Goal: Information Seeking & Learning: Find specific fact

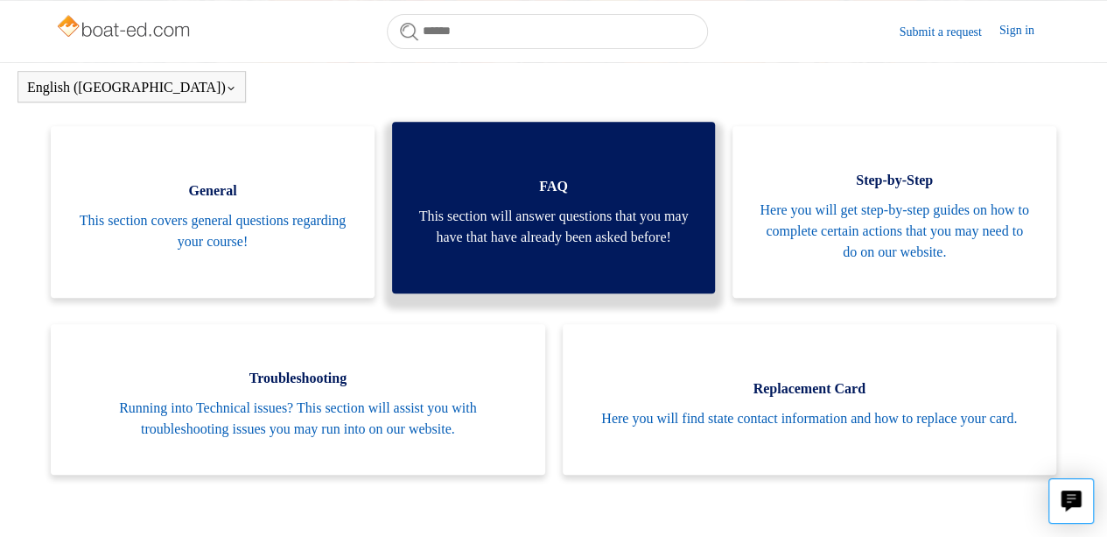
click at [565, 239] on span "This section will answer questions that you may have that have already been ask…" at bounding box center [553, 227] width 271 height 42
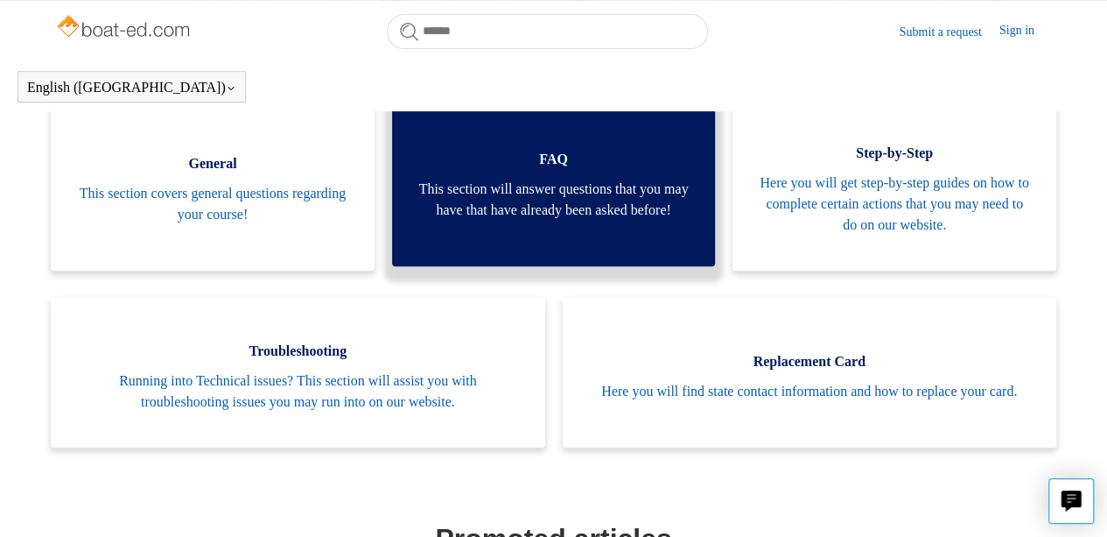
scroll to position [308, 0]
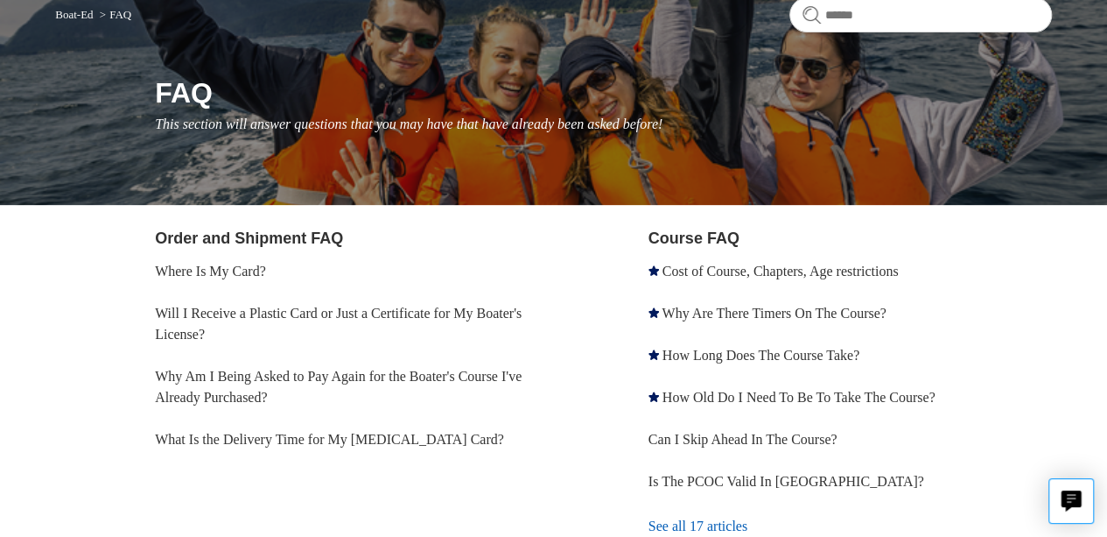
scroll to position [190, 0]
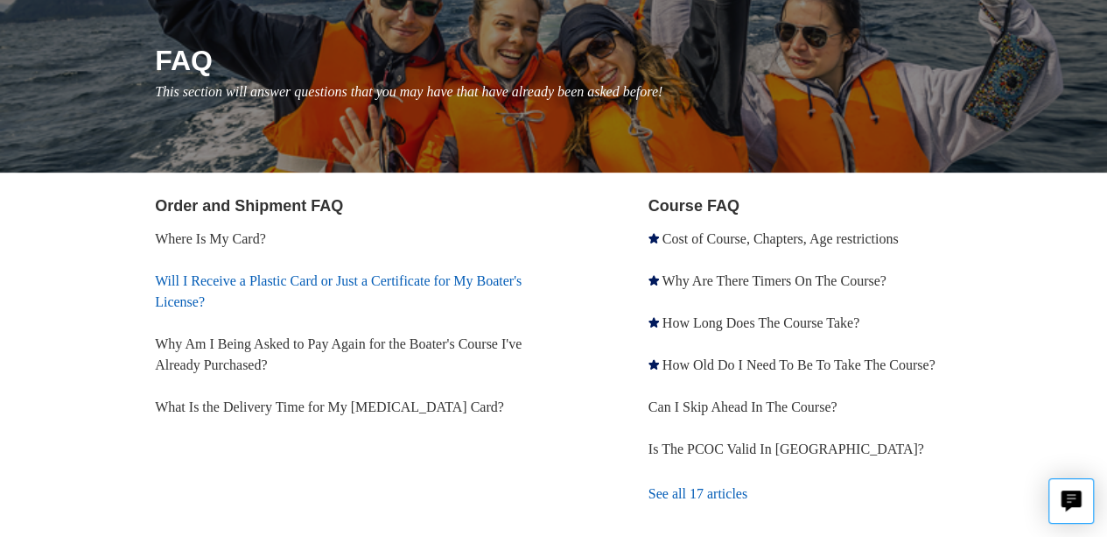
click at [414, 279] on link "Will I Receive a Plastic Card or Just a Certificate for My Boater's License?" at bounding box center [338, 291] width 367 height 36
